Goal: Obtain resource: Download file/media

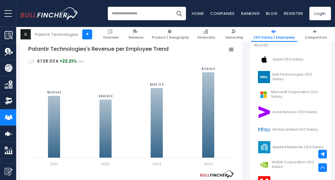
scroll to position [142, 0]
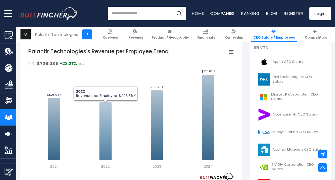
click at [105, 122] on icon "Palantir Technologies's Revenue per Employee Trend" at bounding box center [105, 131] width 12 height 58
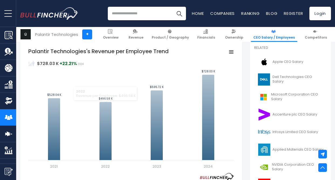
click at [101, 71] on rect "Palantir Technologies's Revenue per Employee Trend" at bounding box center [130, 107] width 205 height 121
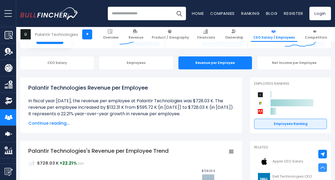
scroll to position [0, 0]
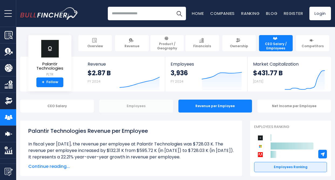
click at [139, 108] on div "Employees" at bounding box center [135, 105] width 73 height 13
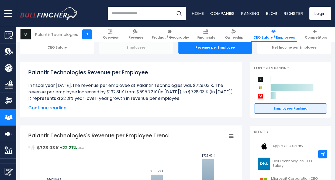
scroll to position [59, 0]
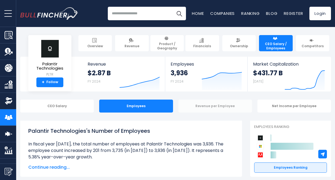
click at [214, 108] on div "Revenue per Employee" at bounding box center [214, 105] width 73 height 13
click at [191, 104] on div "Revenue per Employee" at bounding box center [214, 105] width 73 height 13
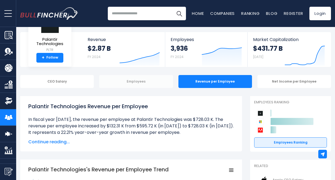
click at [126, 87] on div "Employees" at bounding box center [135, 81] width 73 height 13
click at [138, 82] on div "Employees" at bounding box center [135, 81] width 73 height 13
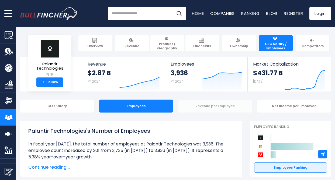
click at [195, 105] on div "Revenue per Employee" at bounding box center [214, 105] width 73 height 13
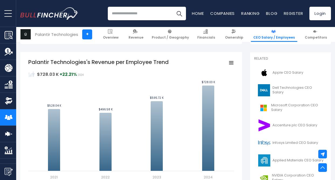
scroll to position [131, 0]
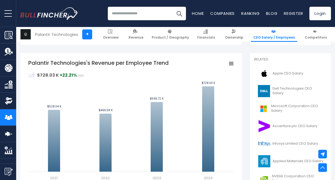
click at [231, 63] on rect "Palantir Technologies's Revenue per Employee Trend" at bounding box center [231, 64] width 8 height 8
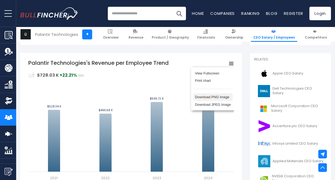
click at [214, 96] on li "Download PNG Image" at bounding box center [212, 97] width 39 height 8
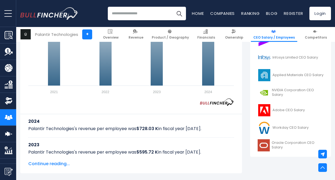
scroll to position [217, 0]
